Goal: Find specific page/section: Find specific page/section

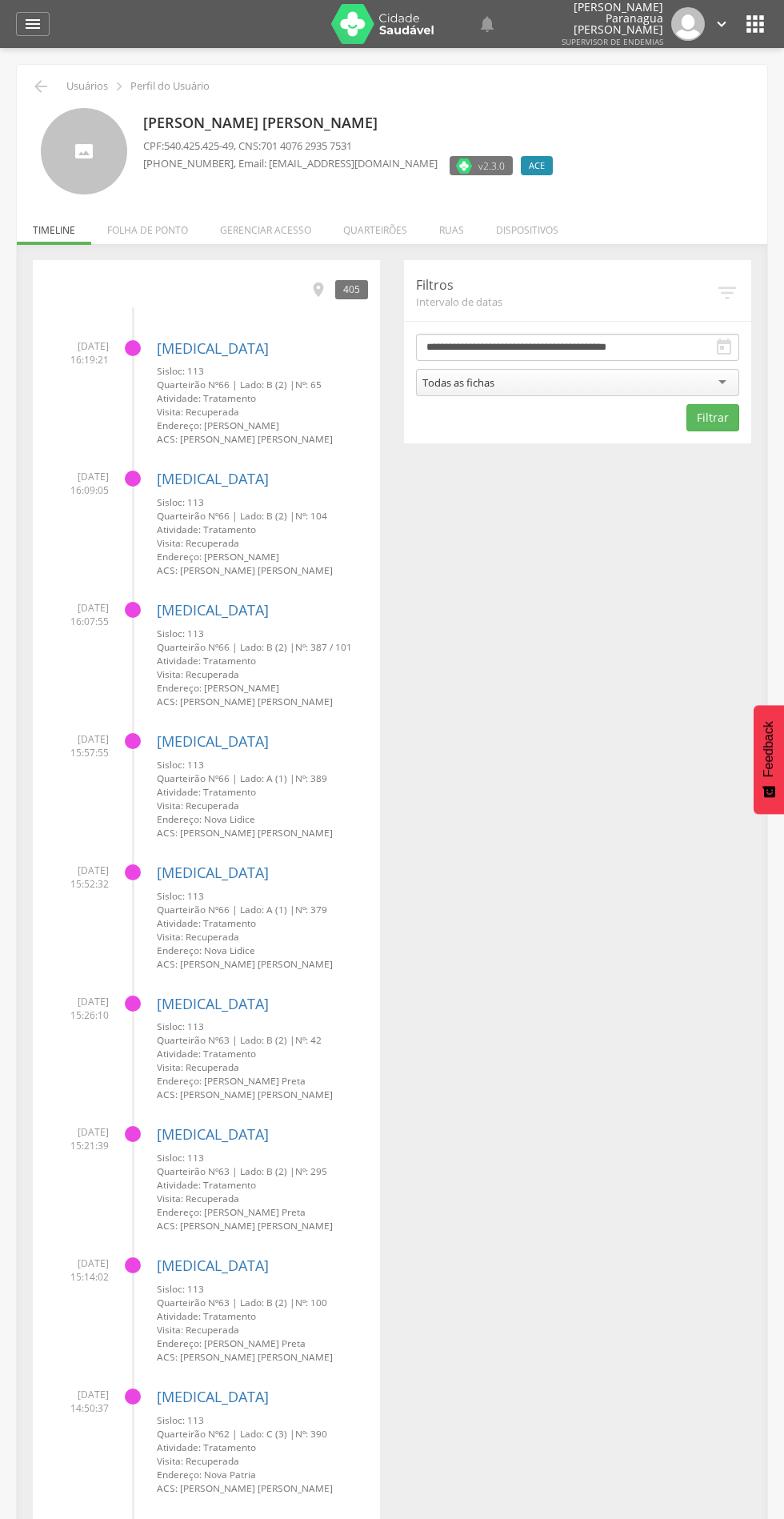
click at [366, 226] on li "Quarteirões" at bounding box center [374, 226] width 96 height 37
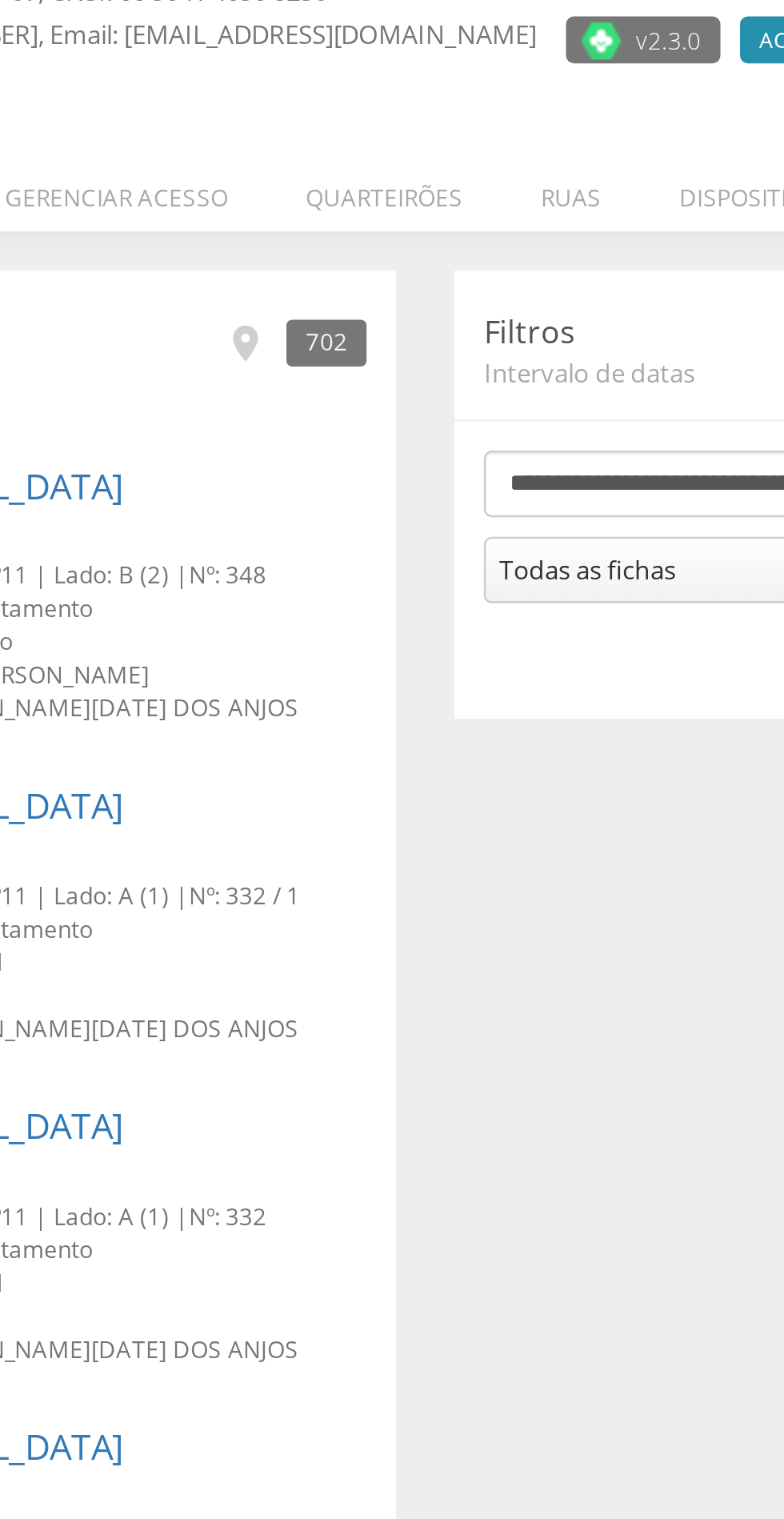
click at [381, 230] on li "Quarteirões" at bounding box center [374, 226] width 96 height 37
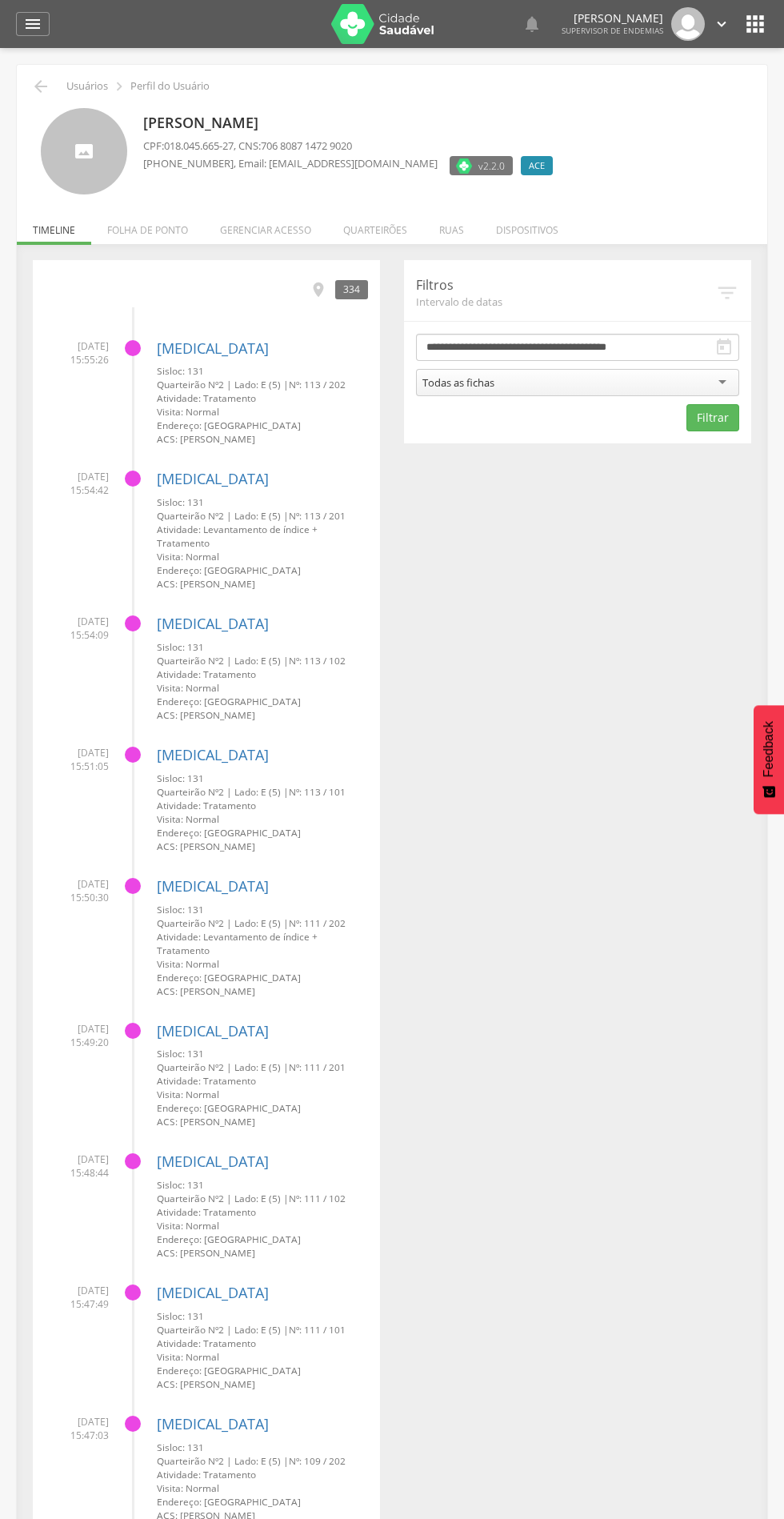
click at [389, 213] on li "Quarteirões" at bounding box center [374, 226] width 96 height 37
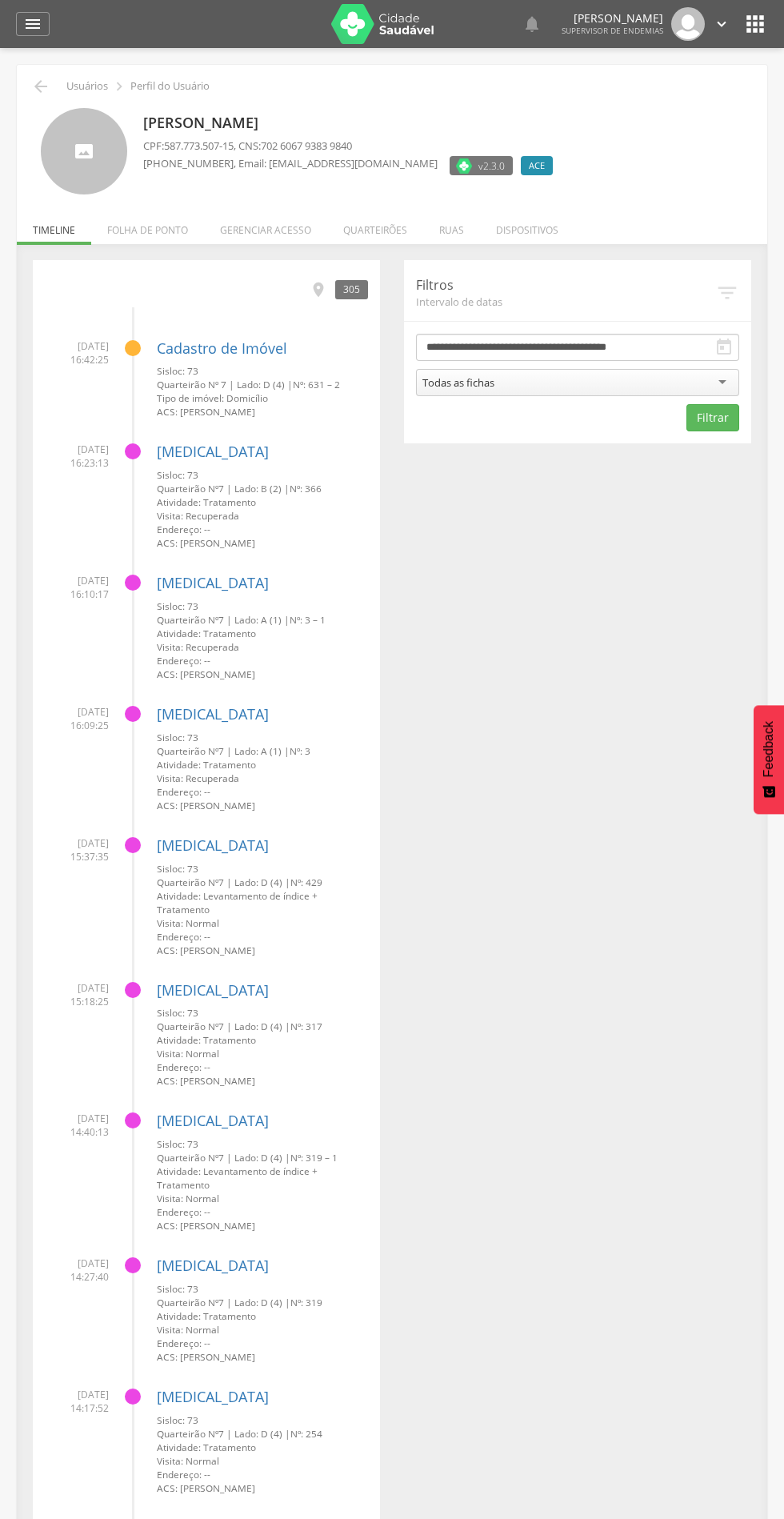
click at [350, 221] on li "Quarteirões" at bounding box center [374, 226] width 96 height 37
